Goal: Find specific page/section: Find specific page/section

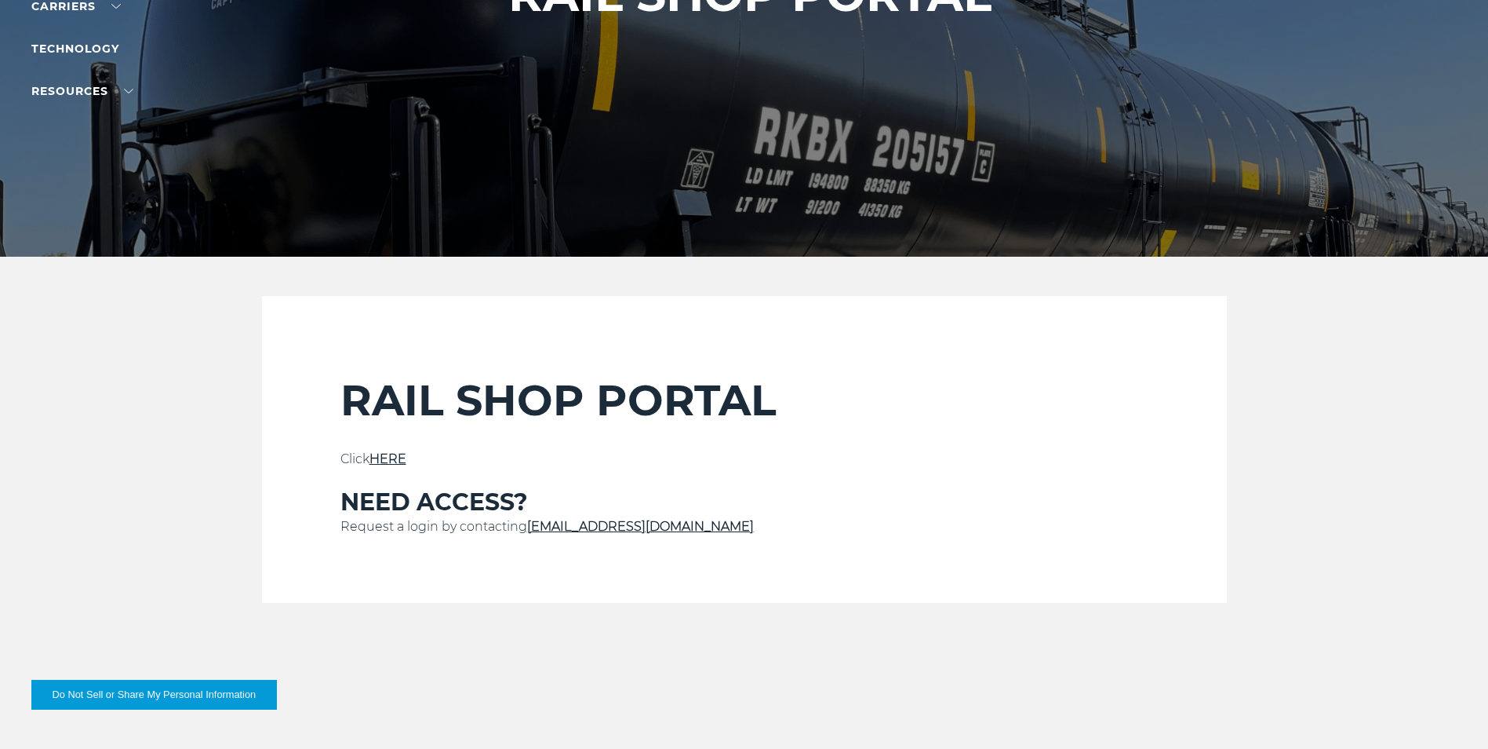
scroll to position [314, 0]
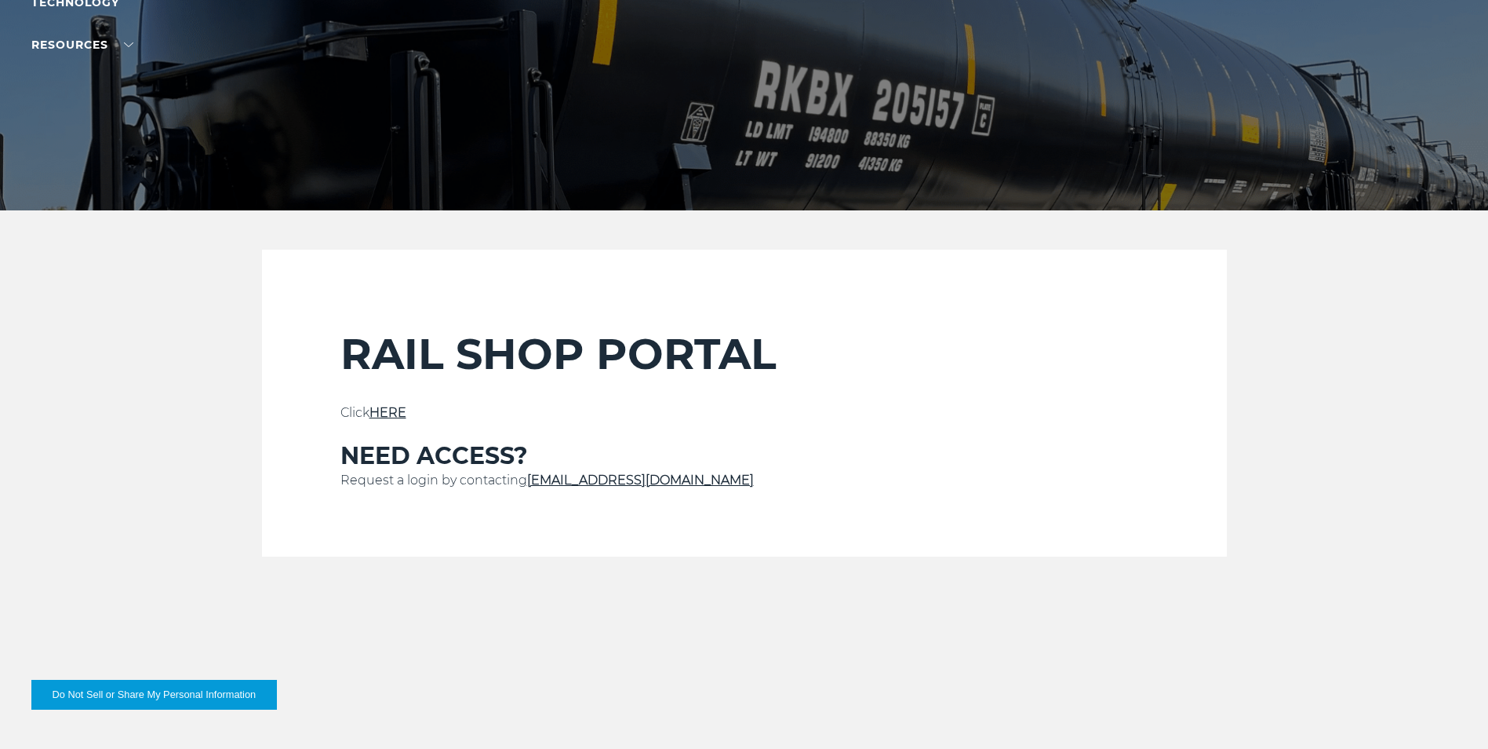
click at [391, 409] on link "HERE" at bounding box center [388, 412] width 37 height 15
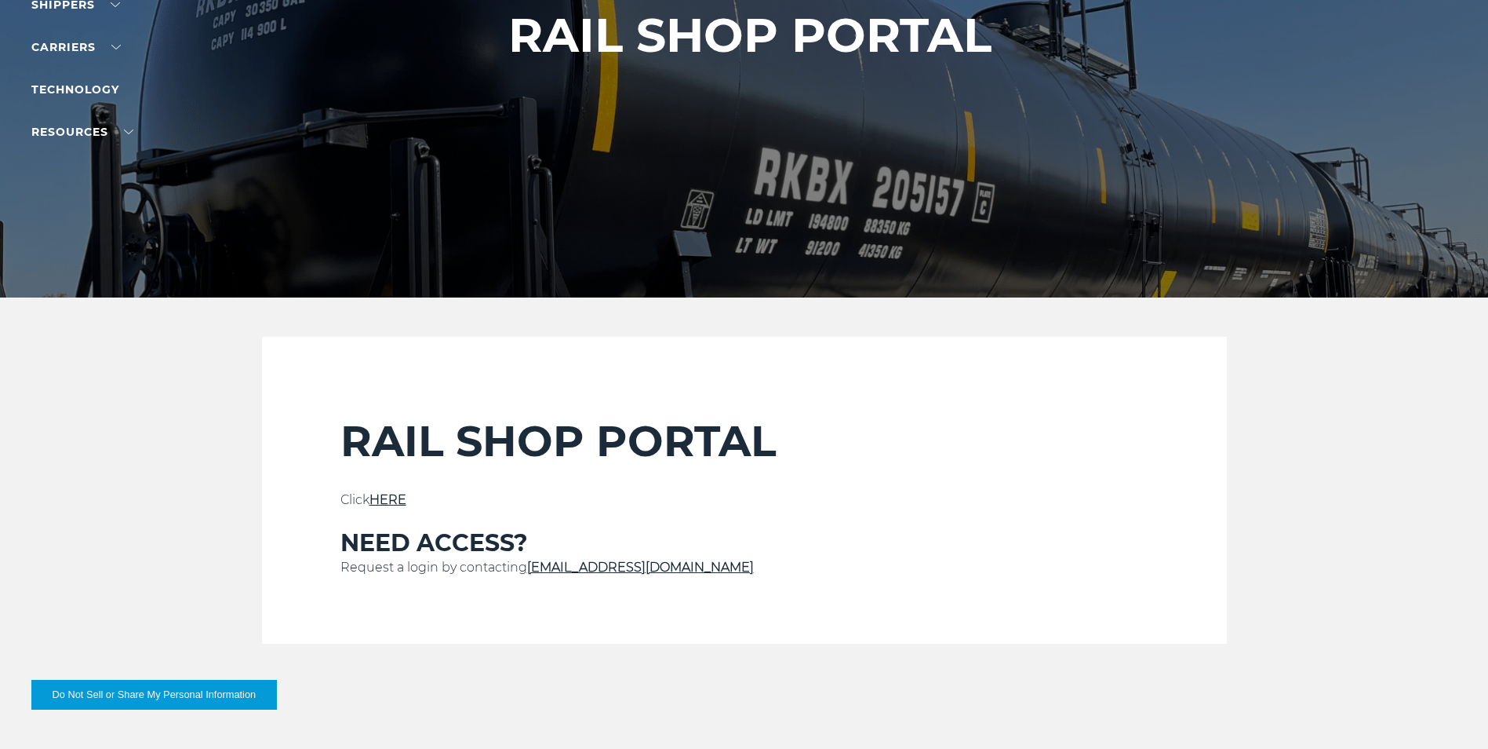
scroll to position [314, 0]
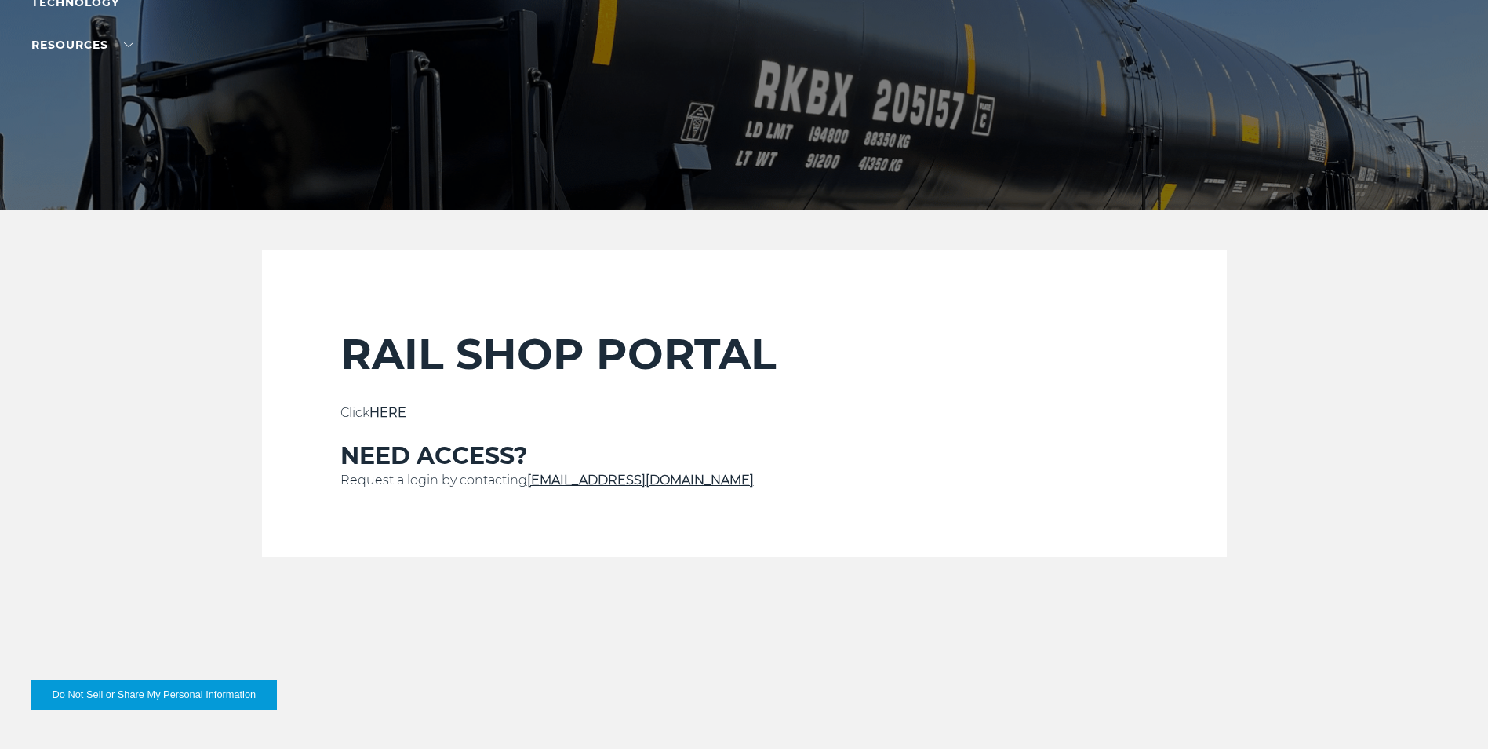
click at [396, 406] on link "HERE" at bounding box center [388, 412] width 37 height 15
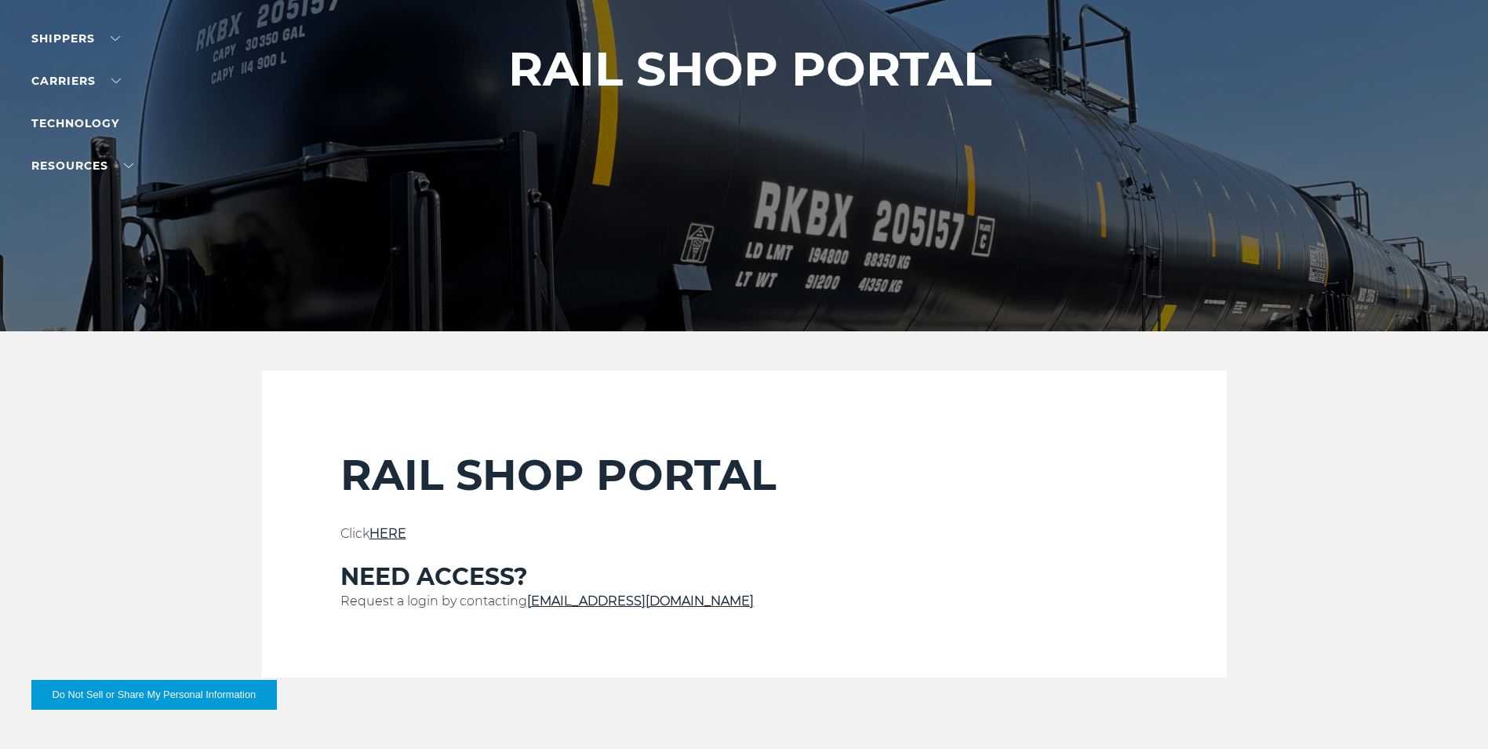
scroll to position [235, 0]
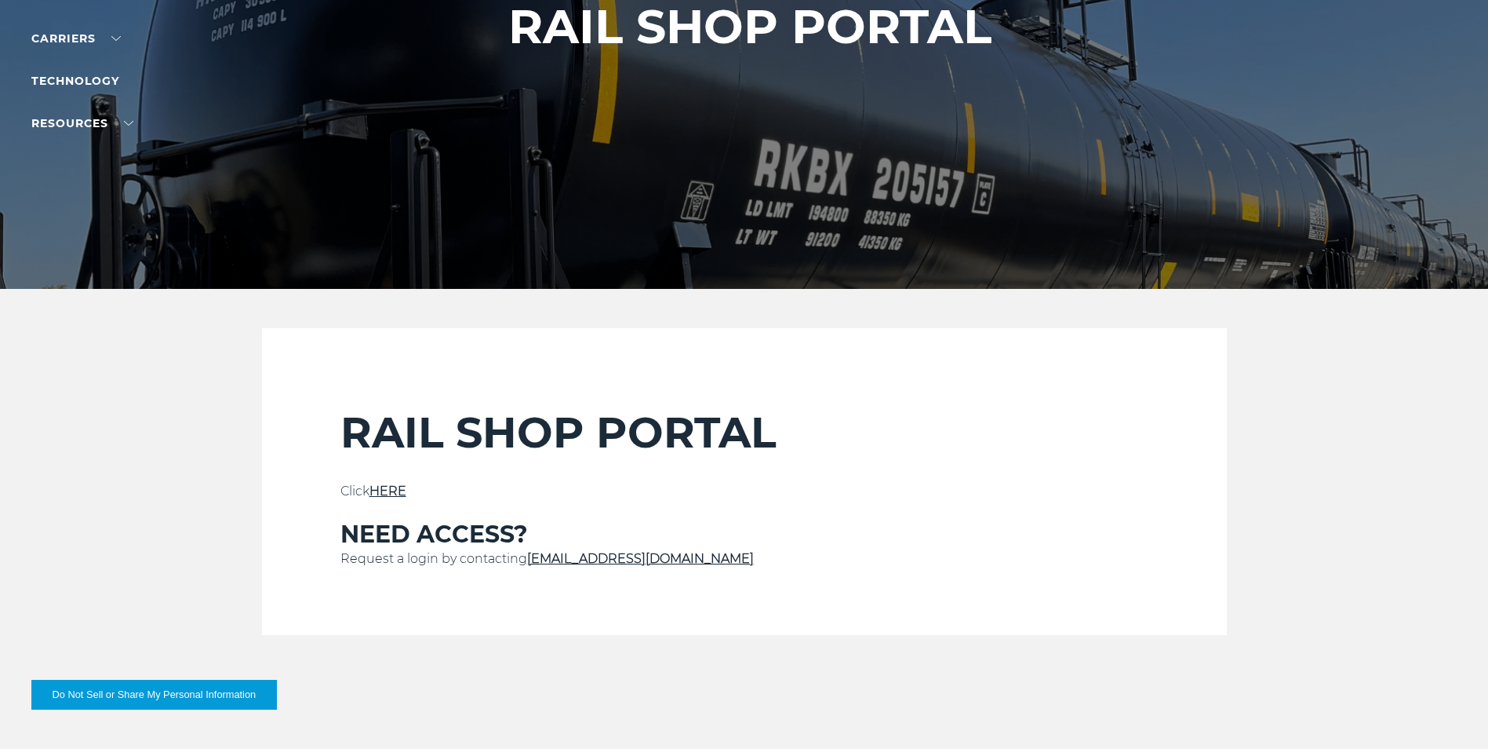
click at [395, 484] on link "HERE" at bounding box center [388, 490] width 37 height 15
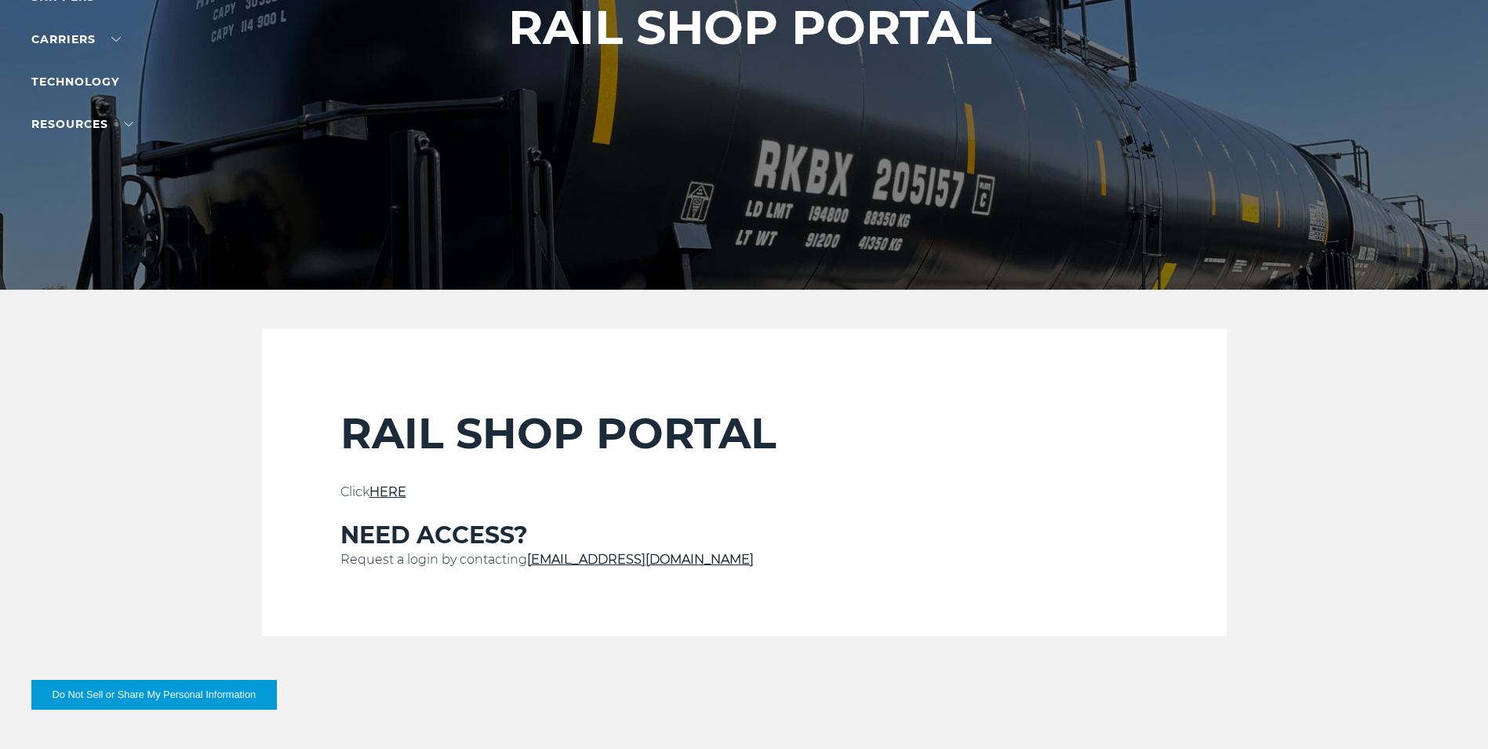
scroll to position [235, 0]
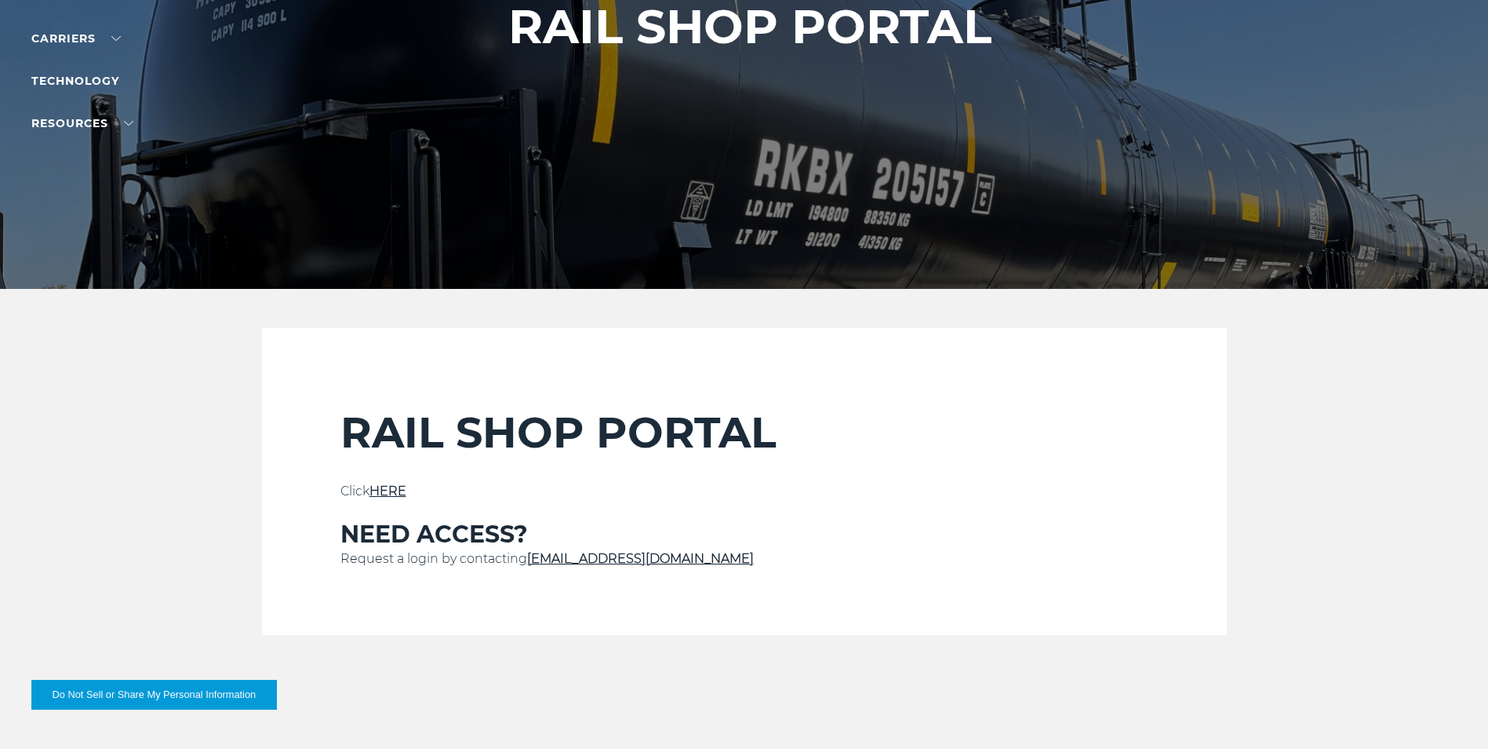
click at [395, 490] on link "HERE" at bounding box center [388, 490] width 37 height 15
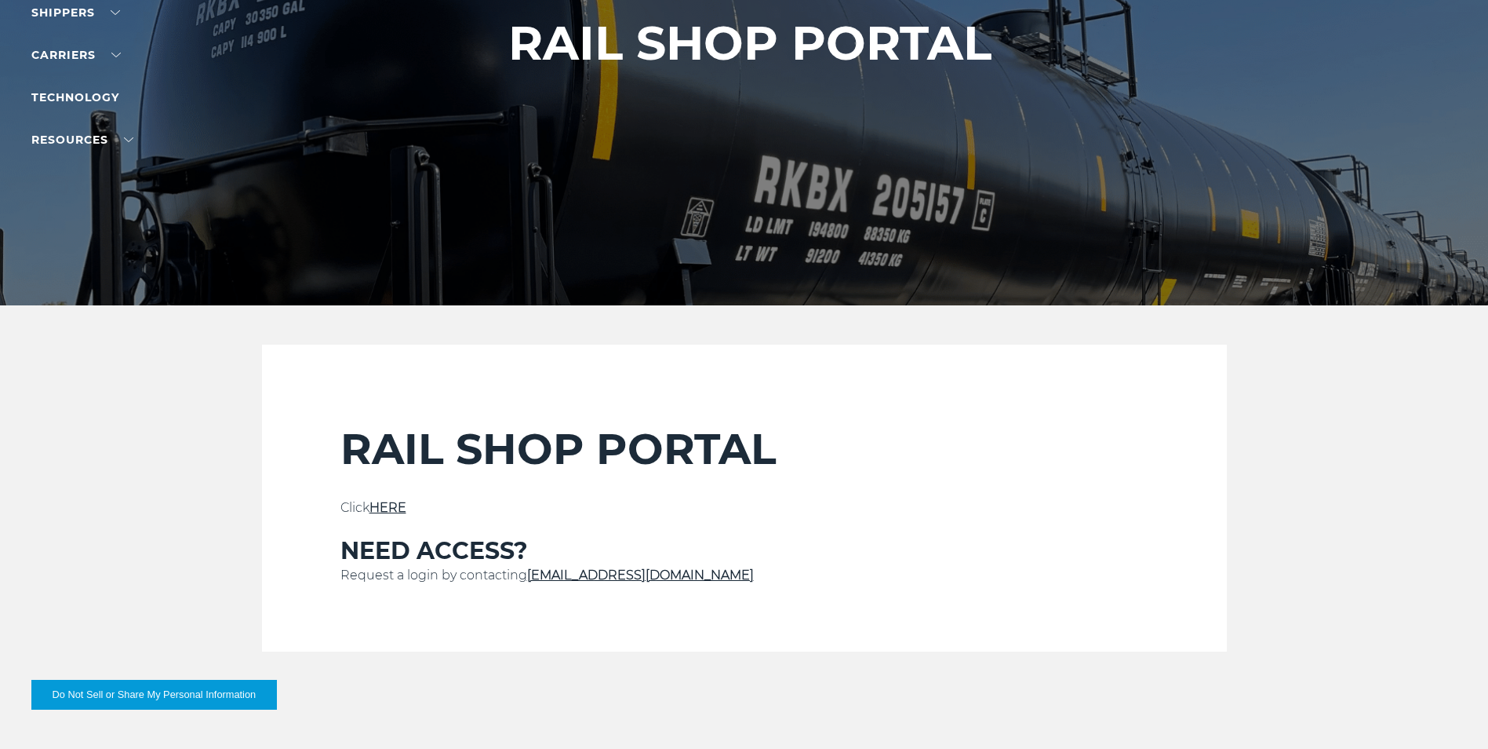
scroll to position [235, 0]
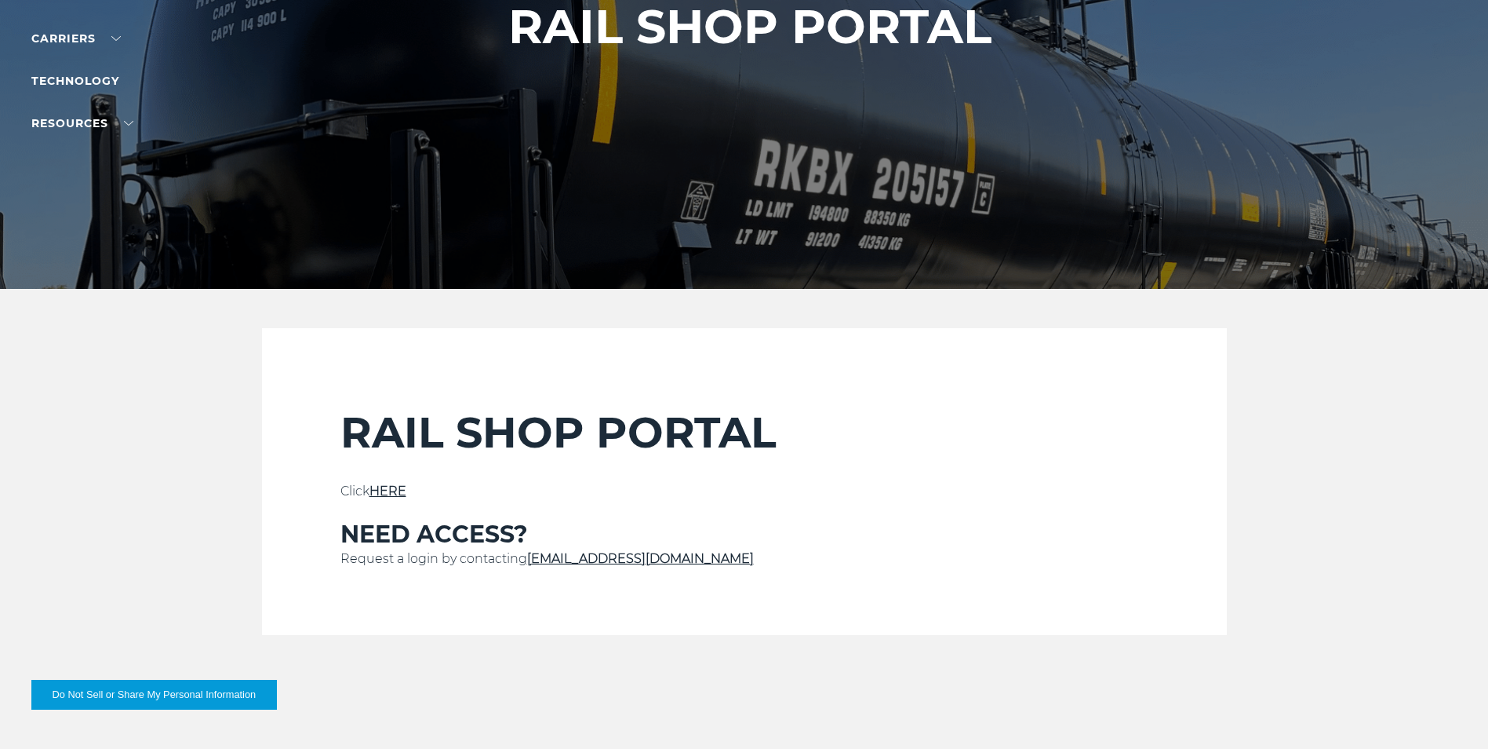
click at [393, 489] on link "HERE" at bounding box center [388, 490] width 37 height 15
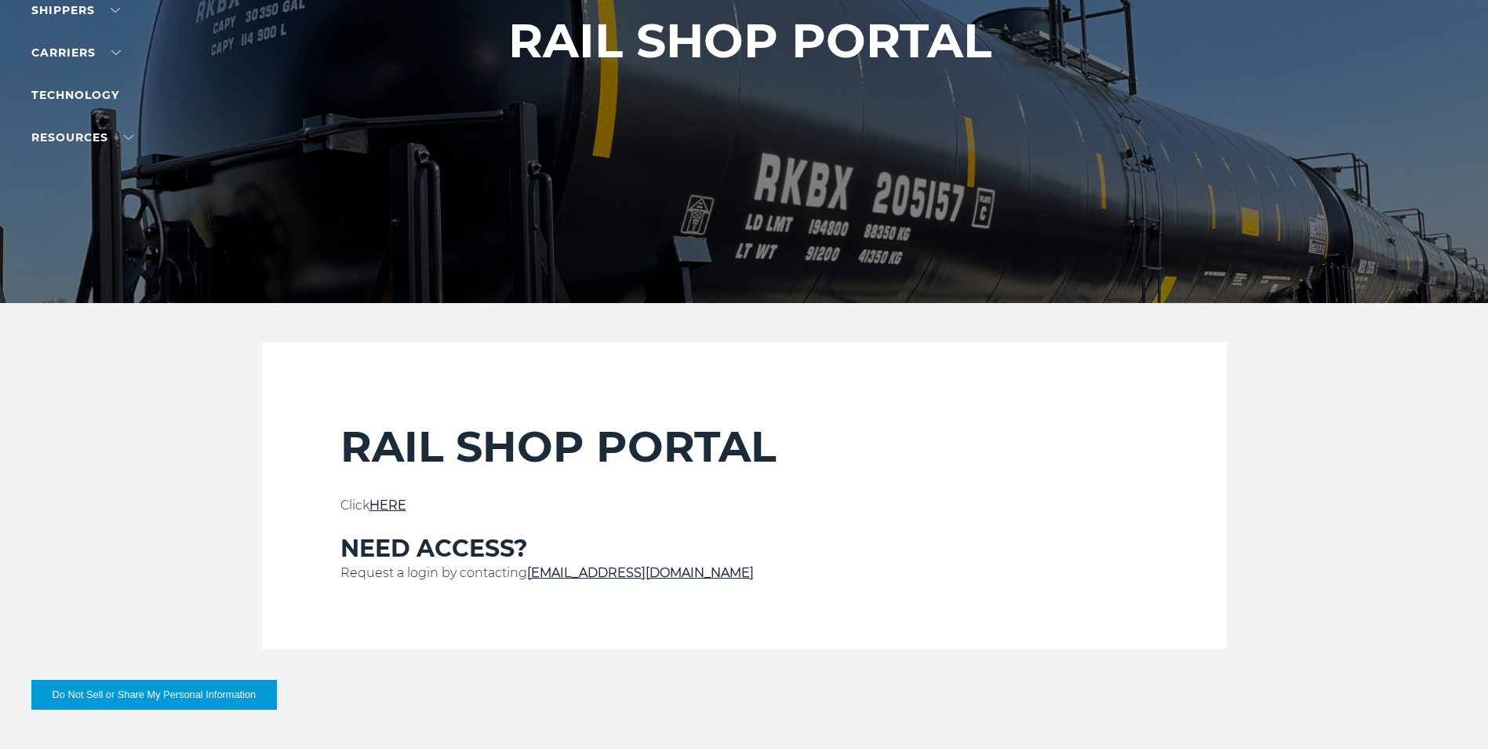
scroll to position [235, 0]
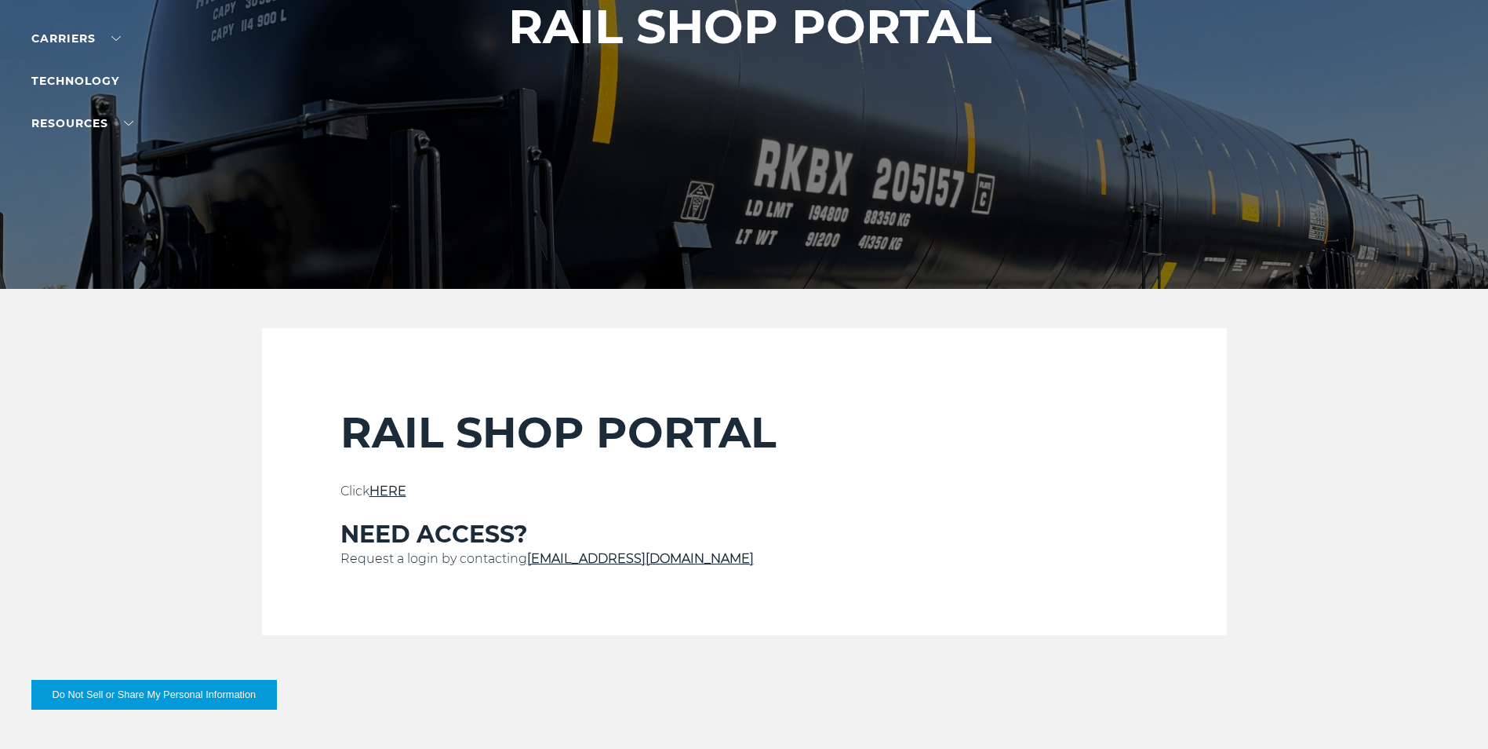
click at [390, 488] on link "HERE" at bounding box center [388, 490] width 37 height 15
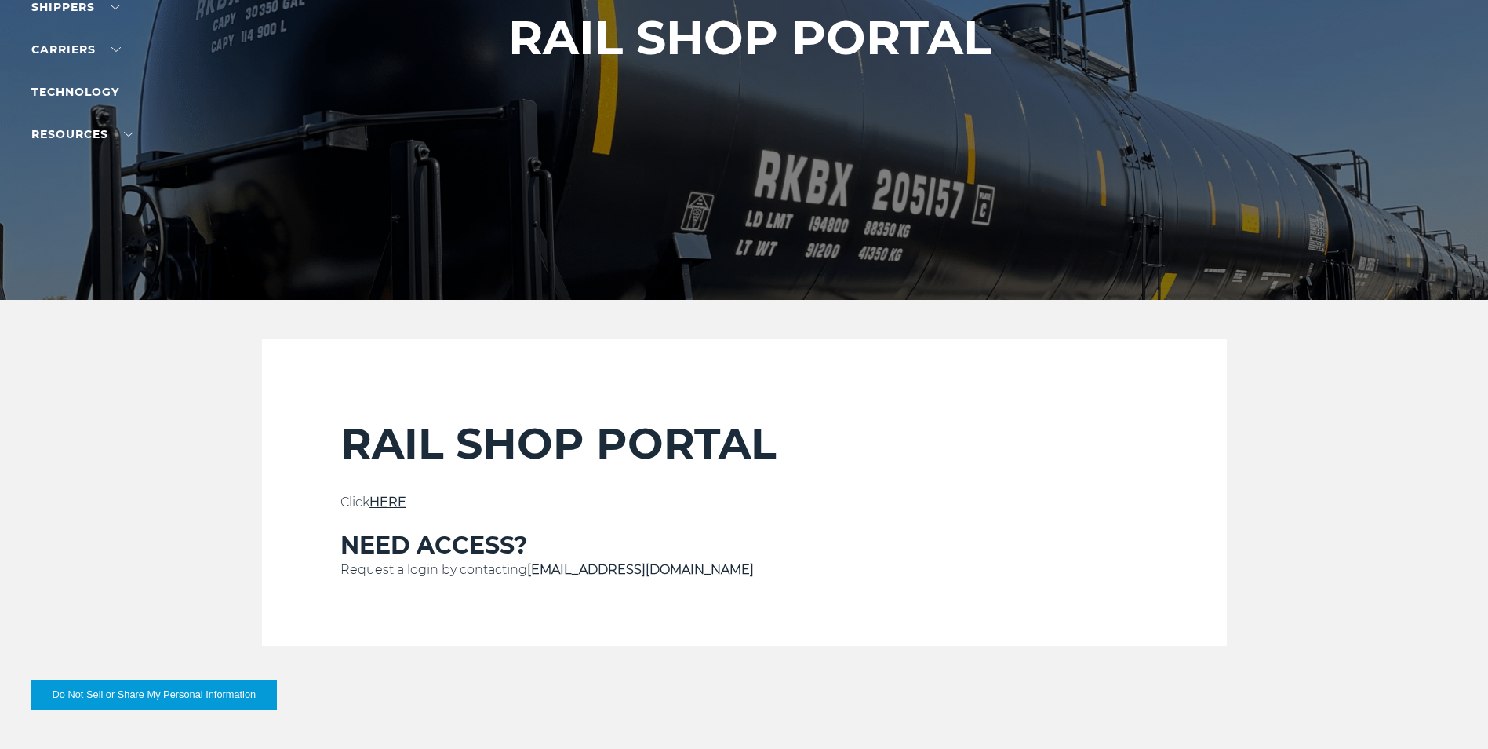
scroll to position [314, 0]
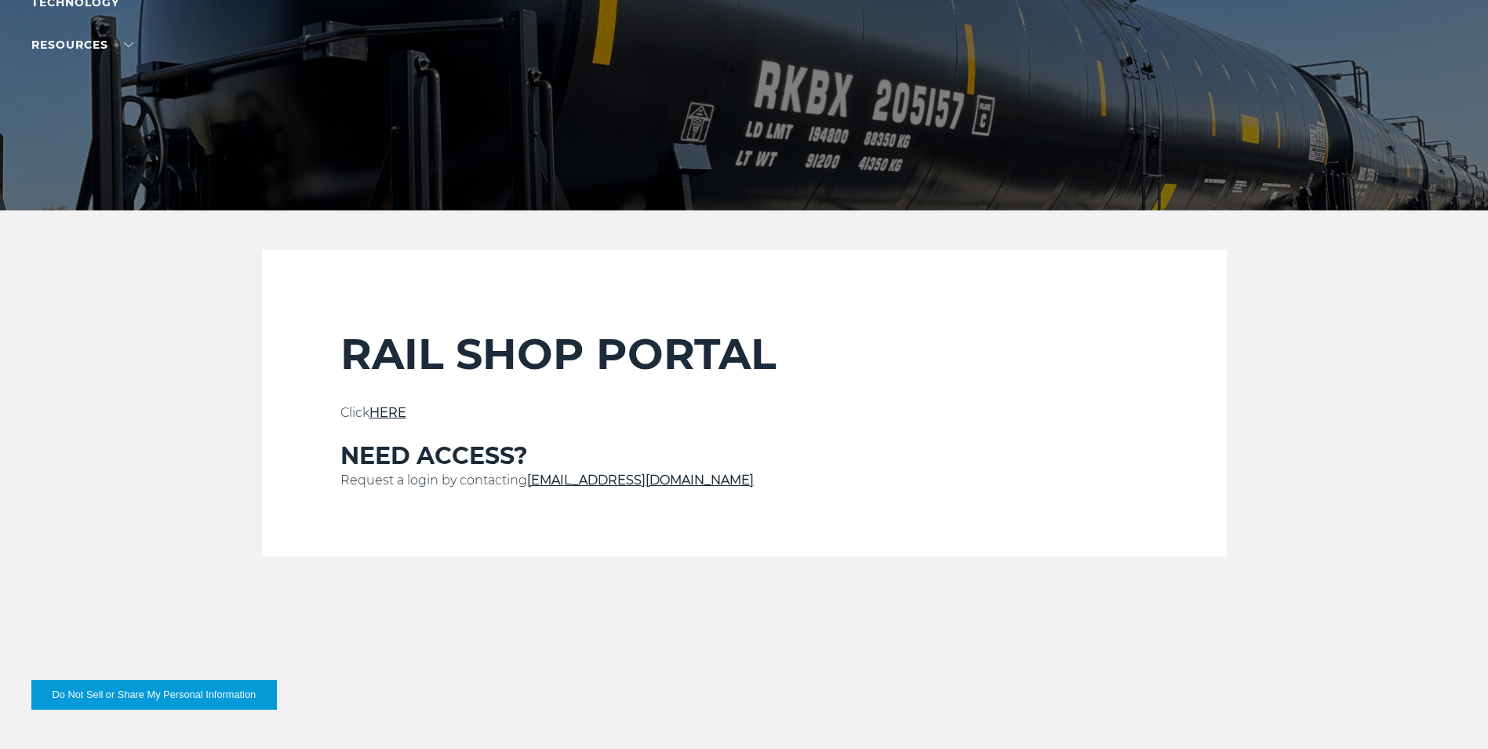
click at [393, 407] on link "HERE" at bounding box center [388, 412] width 37 height 15
